Goal: Task Accomplishment & Management: Manage account settings

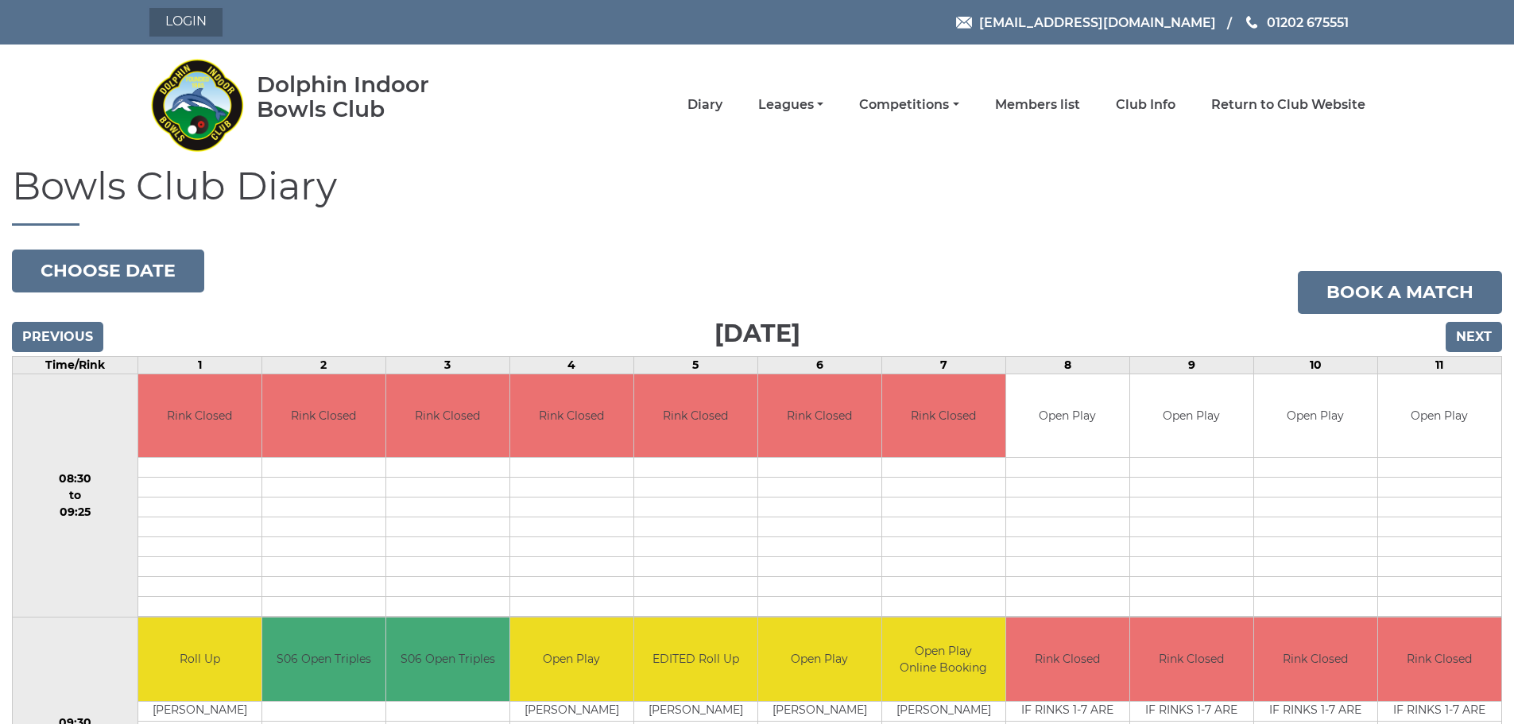
click at [203, 17] on link "Login" at bounding box center [185, 22] width 73 height 29
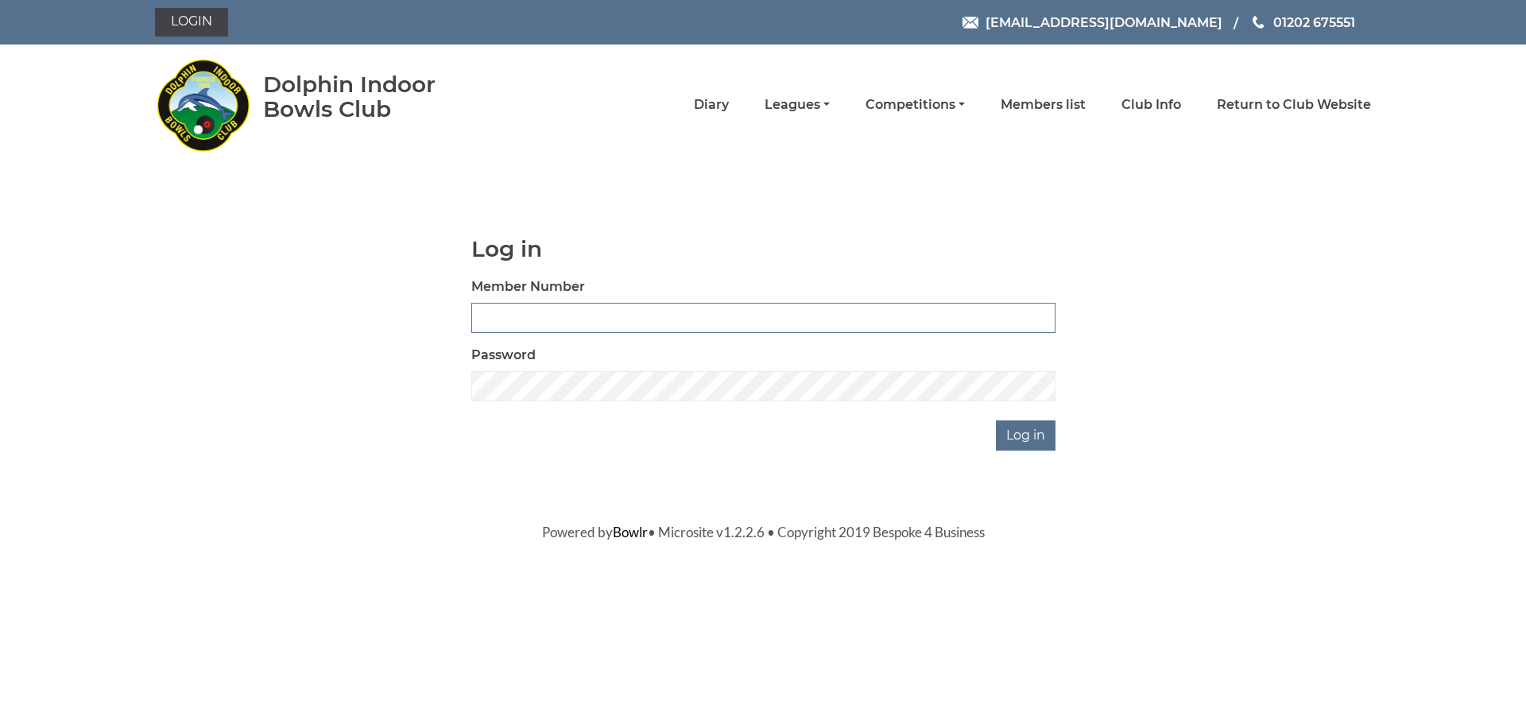
click at [536, 314] on input "Member Number" at bounding box center [763, 318] width 584 height 30
type input "2501"
click at [1031, 435] on input "Log in" at bounding box center [1026, 435] width 60 height 30
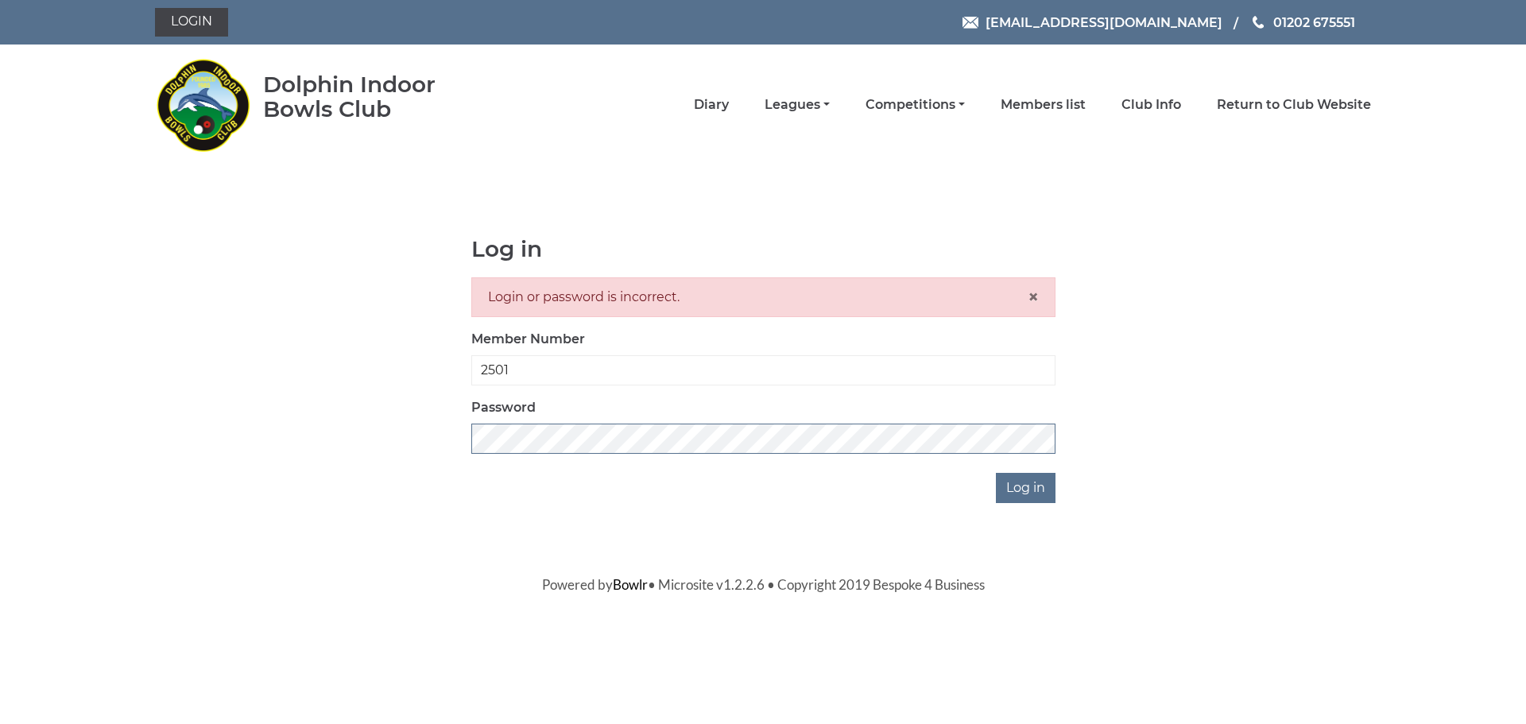
click at [416, 441] on div "Log in Login or password is incorrect. × Member Number 2501 Password Log in" at bounding box center [763, 370] width 1216 height 266
click at [1015, 487] on input "Log in" at bounding box center [1026, 488] width 60 height 30
click at [423, 421] on div "Log in Login or password is incorrect. × Member Number 2501 Password Log in" at bounding box center [763, 370] width 1216 height 266
click at [996, 473] on input "Log in" at bounding box center [1026, 488] width 60 height 30
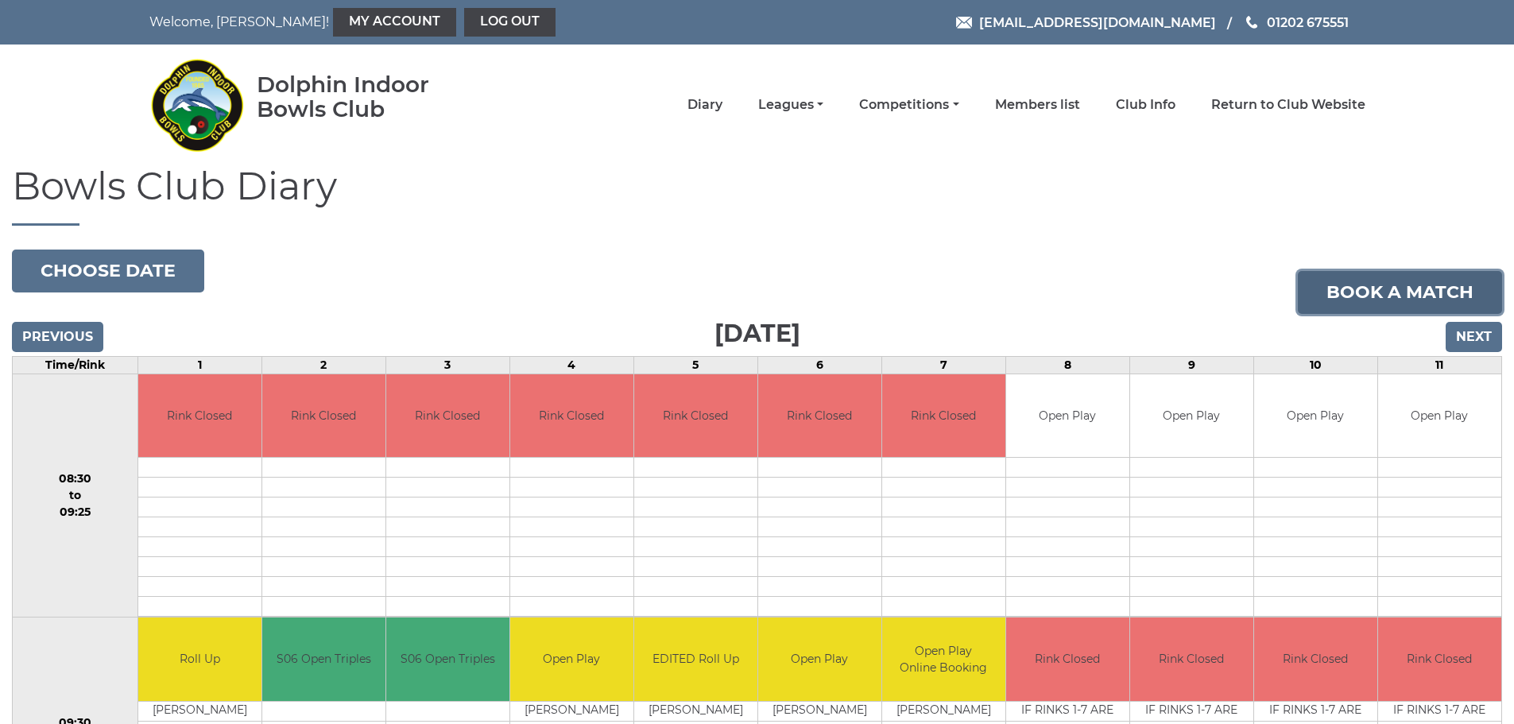
click at [1384, 292] on link "Book a match" at bounding box center [1399, 292] width 204 height 43
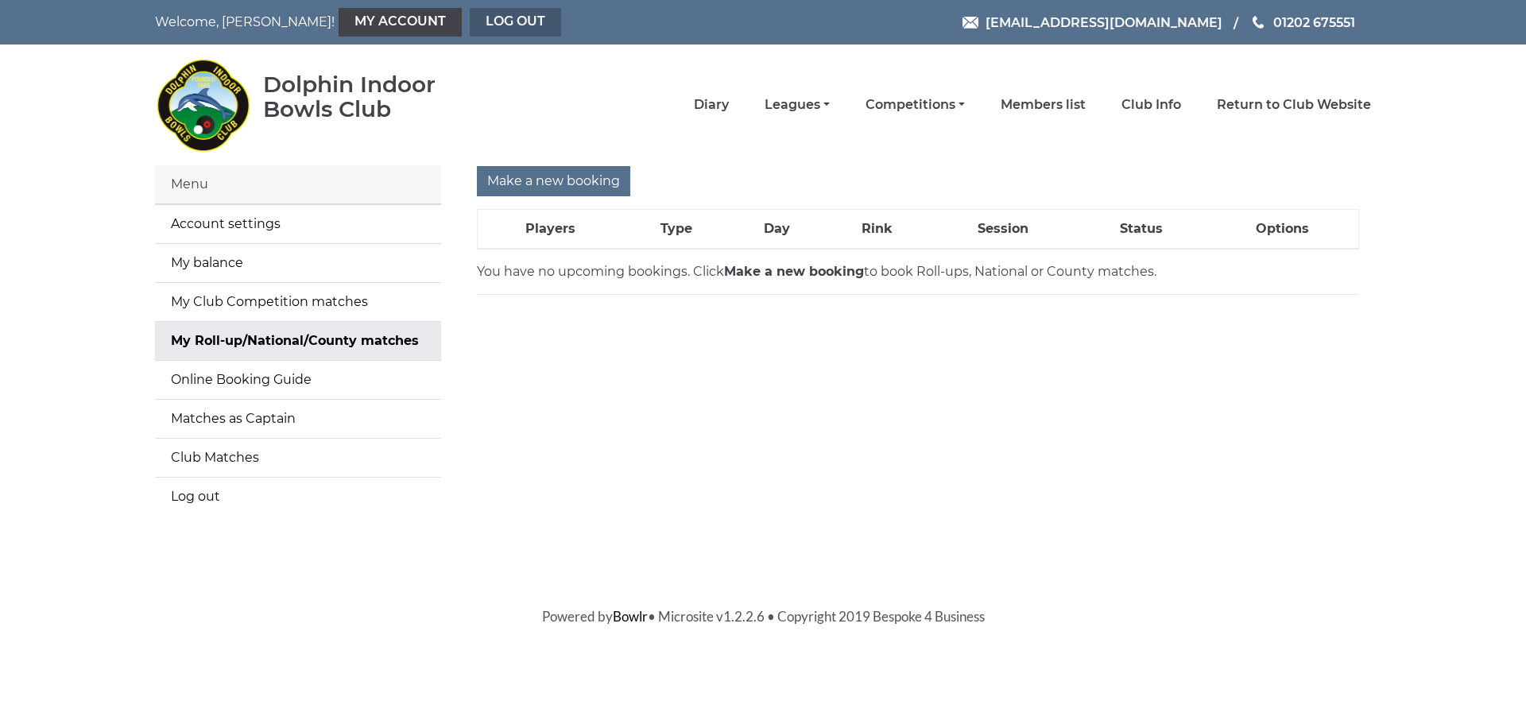
click at [470, 21] on link "Log out" at bounding box center [515, 22] width 91 height 29
